Goal: Find specific page/section: Find specific page/section

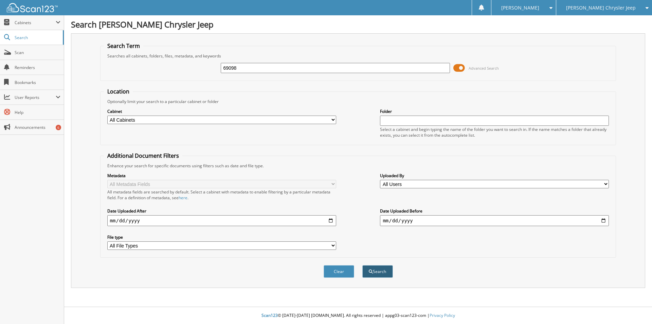
type input "69098"
click at [383, 270] on button "Search" at bounding box center [377, 271] width 31 height 13
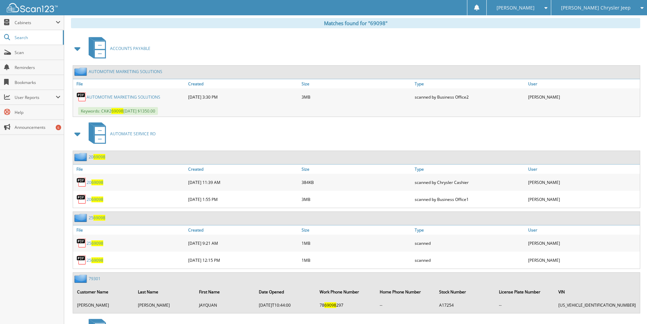
scroll to position [306, 0]
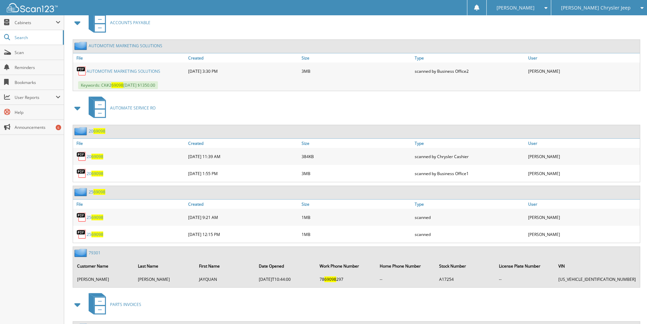
click at [94, 216] on span "69098" at bounding box center [97, 217] width 12 height 6
click at [101, 235] on span "69098" at bounding box center [97, 234] width 12 height 6
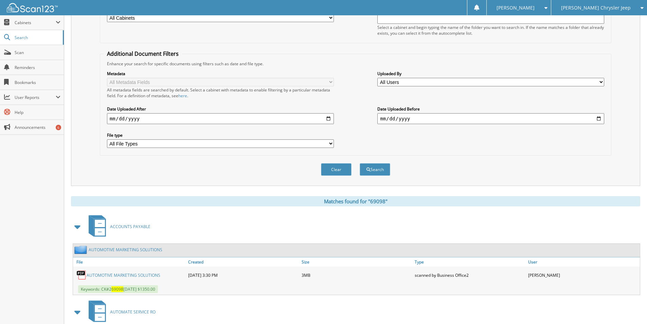
scroll to position [0, 0]
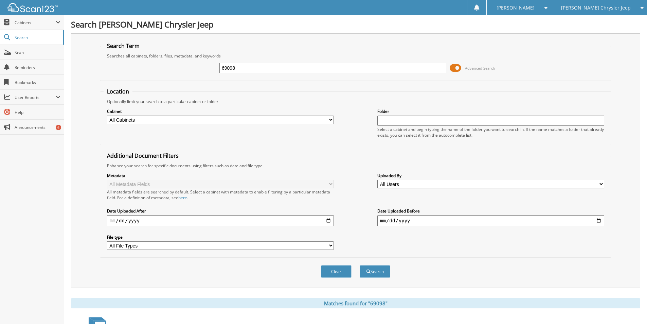
drag, startPoint x: 208, startPoint y: 71, endPoint x: 157, endPoint y: 65, distance: 51.0
click at [157, 65] on div "69098 Advanced Search" at bounding box center [356, 68] width 504 height 18
type input "68970"
click at [380, 273] on button "Search" at bounding box center [375, 271] width 31 height 13
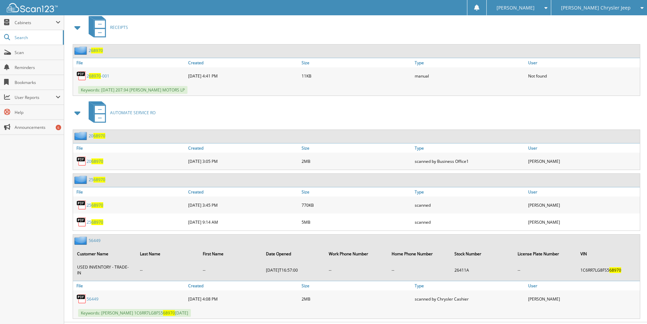
scroll to position [597, 0]
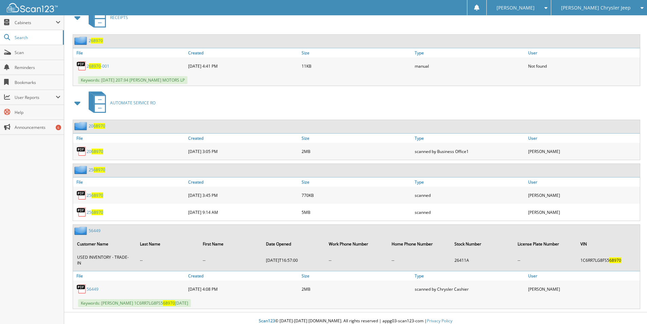
click at [96, 194] on span "68970" at bounding box center [97, 195] width 12 height 6
click at [98, 211] on span "68970" at bounding box center [97, 212] width 12 height 6
click at [100, 195] on span "68970" at bounding box center [97, 195] width 12 height 6
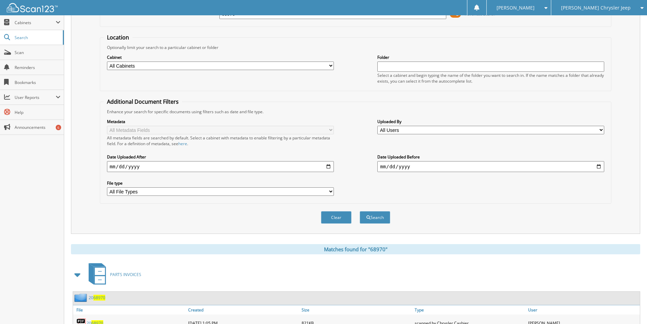
scroll to position [0, 0]
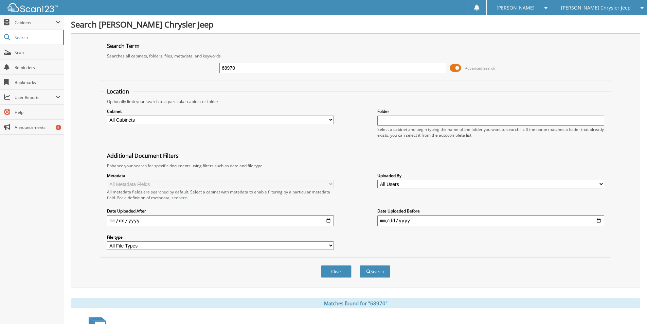
drag, startPoint x: 244, startPoint y: 68, endPoint x: 280, endPoint y: 73, distance: 36.0
click at [106, 44] on fieldset "Search Term Searches all cabinets, folders, files, metadata, and keywords 68970…" at bounding box center [355, 61] width 511 height 39
type input "66818"
click at [375, 272] on button "Search" at bounding box center [375, 271] width 31 height 13
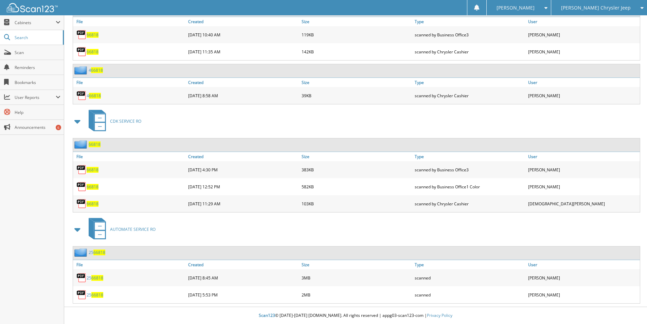
scroll to position [342, 0]
click at [94, 275] on span "66818" at bounding box center [97, 278] width 12 height 6
click at [98, 295] on span "66818" at bounding box center [97, 295] width 12 height 6
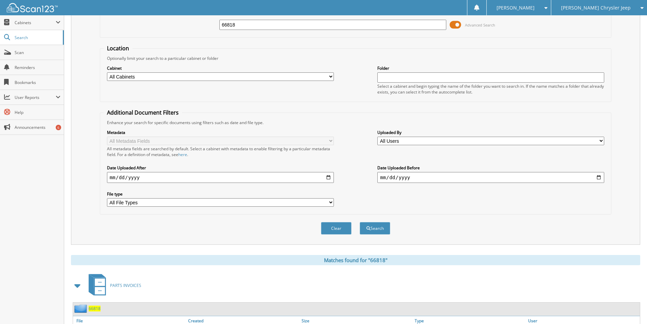
scroll to position [0, 0]
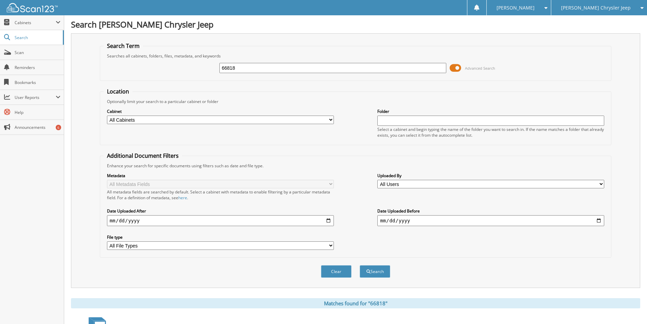
drag, startPoint x: 238, startPoint y: 67, endPoint x: 83, endPoint y: 41, distance: 157.5
click at [83, 41] on div "Search Term Searches all cabinets, folders, files, metadata, and keywords 66818…" at bounding box center [355, 160] width 569 height 254
type input "49332"
click at [360, 265] on button "Search" at bounding box center [375, 271] width 31 height 13
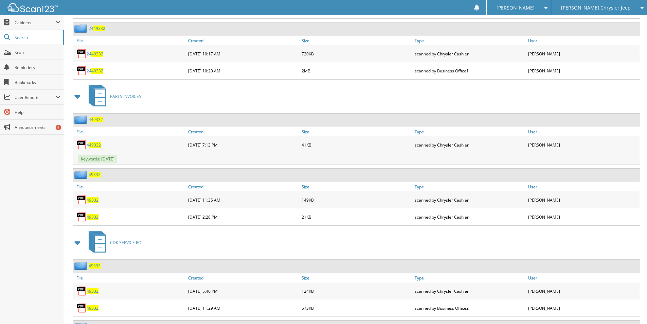
scroll to position [238, 0]
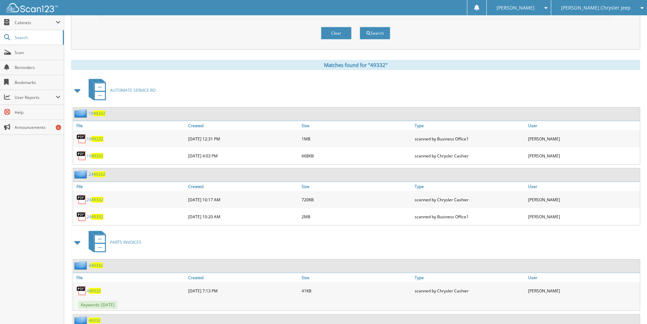
click at [94, 199] on span "49332" at bounding box center [97, 200] width 12 height 6
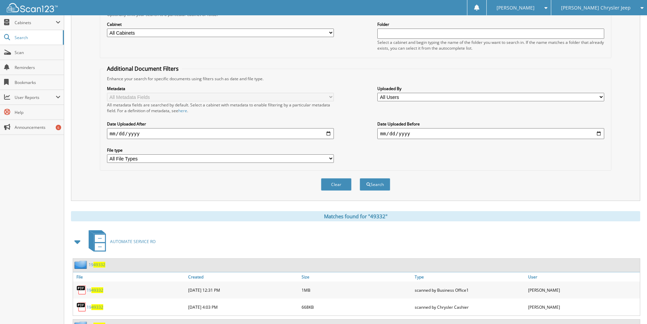
scroll to position [0, 0]
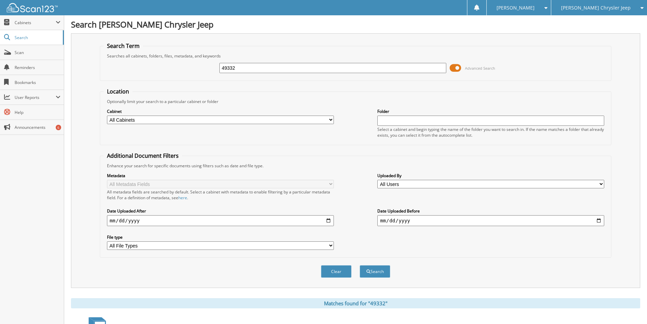
drag, startPoint x: 246, startPoint y: 67, endPoint x: 141, endPoint y: 69, distance: 105.3
click at [141, 69] on div "49332 Advanced Search" at bounding box center [356, 68] width 504 height 18
type input "68970"
click at [376, 273] on button "Search" at bounding box center [375, 271] width 31 height 13
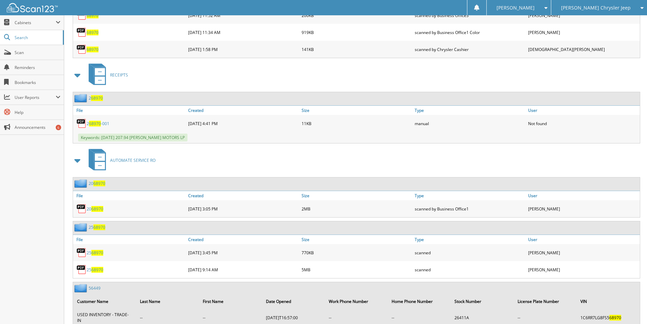
scroll to position [543, 0]
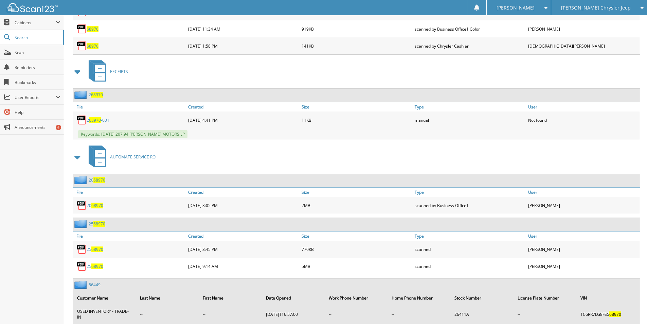
click at [94, 247] on span "68970" at bounding box center [97, 249] width 12 height 6
click at [96, 266] on span "68970" at bounding box center [97, 266] width 12 height 6
